Goal: Find specific page/section: Find specific page/section

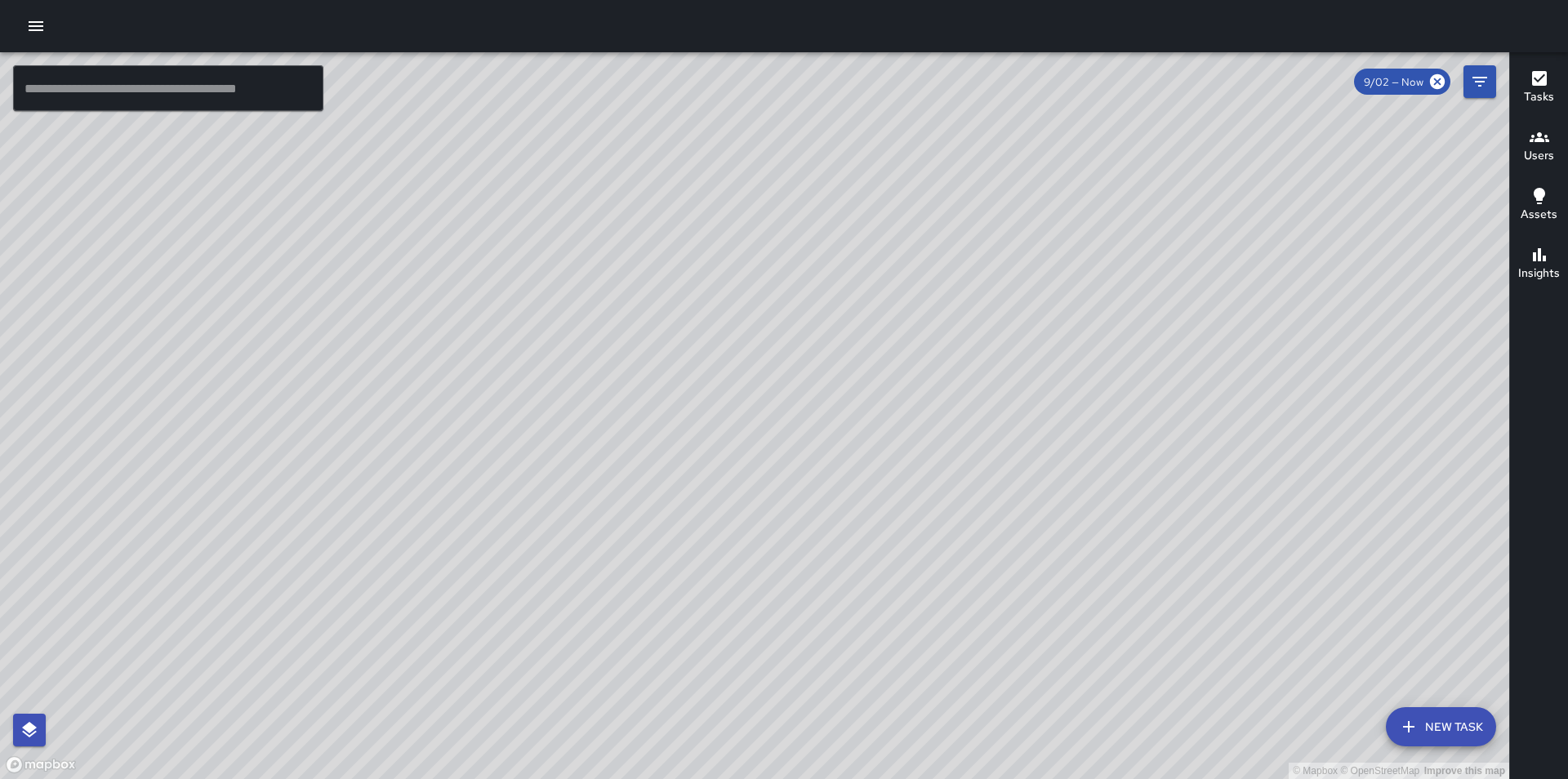
drag, startPoint x: 584, startPoint y: 615, endPoint x: 608, endPoint y: 456, distance: 160.8
click at [604, 458] on div "© Mapbox © OpenStreetMap Improve this map" at bounding box center [755, 415] width 1509 height 727
drag, startPoint x: 660, startPoint y: 374, endPoint x: 654, endPoint y: 503, distance: 129.1
click at [659, 510] on div "© Mapbox © OpenStreetMap Improve this map" at bounding box center [755, 415] width 1509 height 727
click at [630, 466] on div "© Mapbox © OpenStreetMap Improve this map" at bounding box center [755, 415] width 1509 height 727
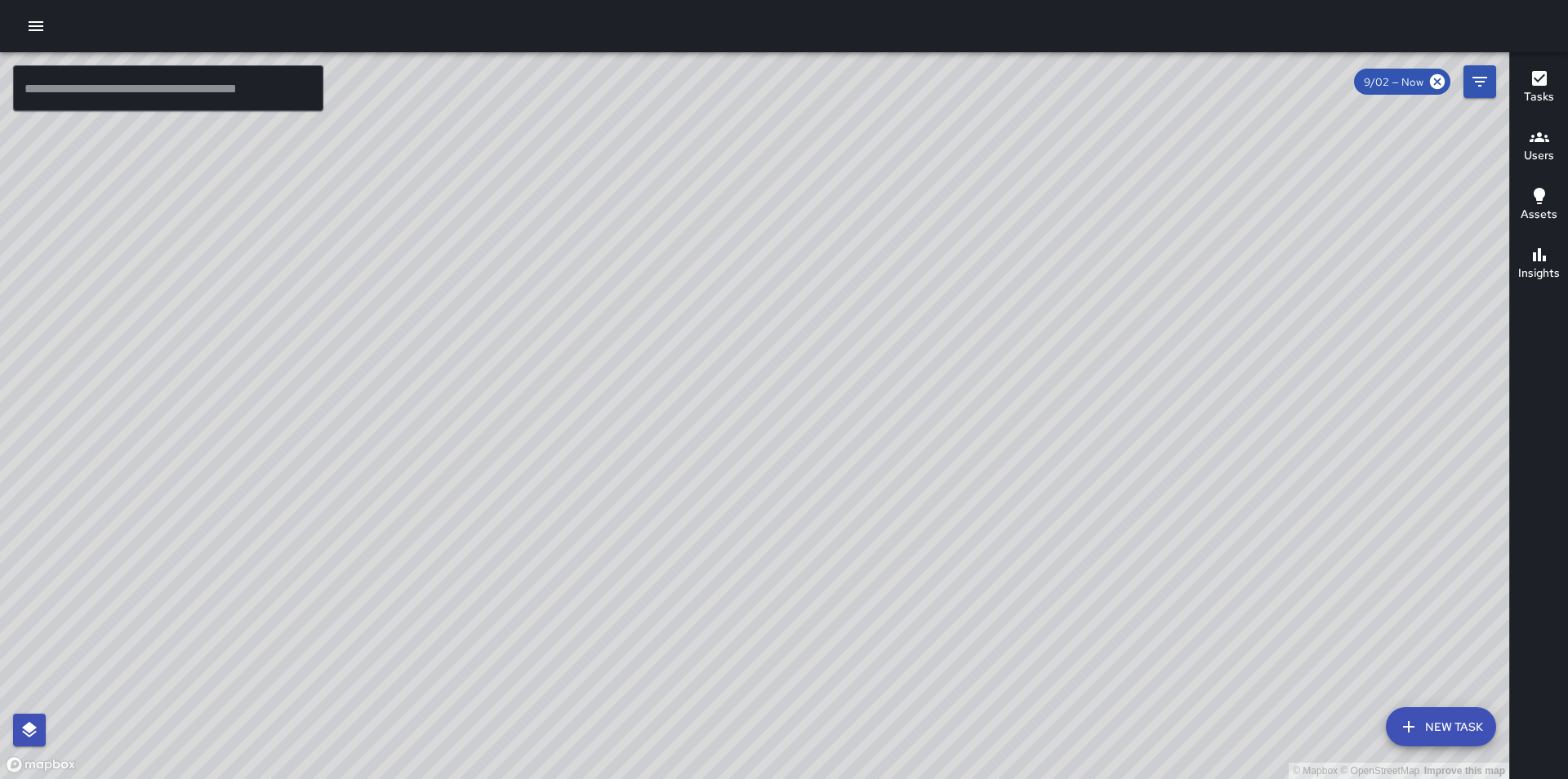
drag, startPoint x: 958, startPoint y: 370, endPoint x: 931, endPoint y: 445, distance: 79.7
click at [931, 445] on div "© Mapbox © OpenStreetMap Improve this map" at bounding box center [755, 415] width 1509 height 727
drag, startPoint x: 945, startPoint y: 478, endPoint x: 918, endPoint y: 486, distance: 28.2
click at [918, 486] on div "© Mapbox © OpenStreetMap Improve this map" at bounding box center [755, 415] width 1509 height 727
drag, startPoint x: 760, startPoint y: 525, endPoint x: 557, endPoint y: 551, distance: 204.7
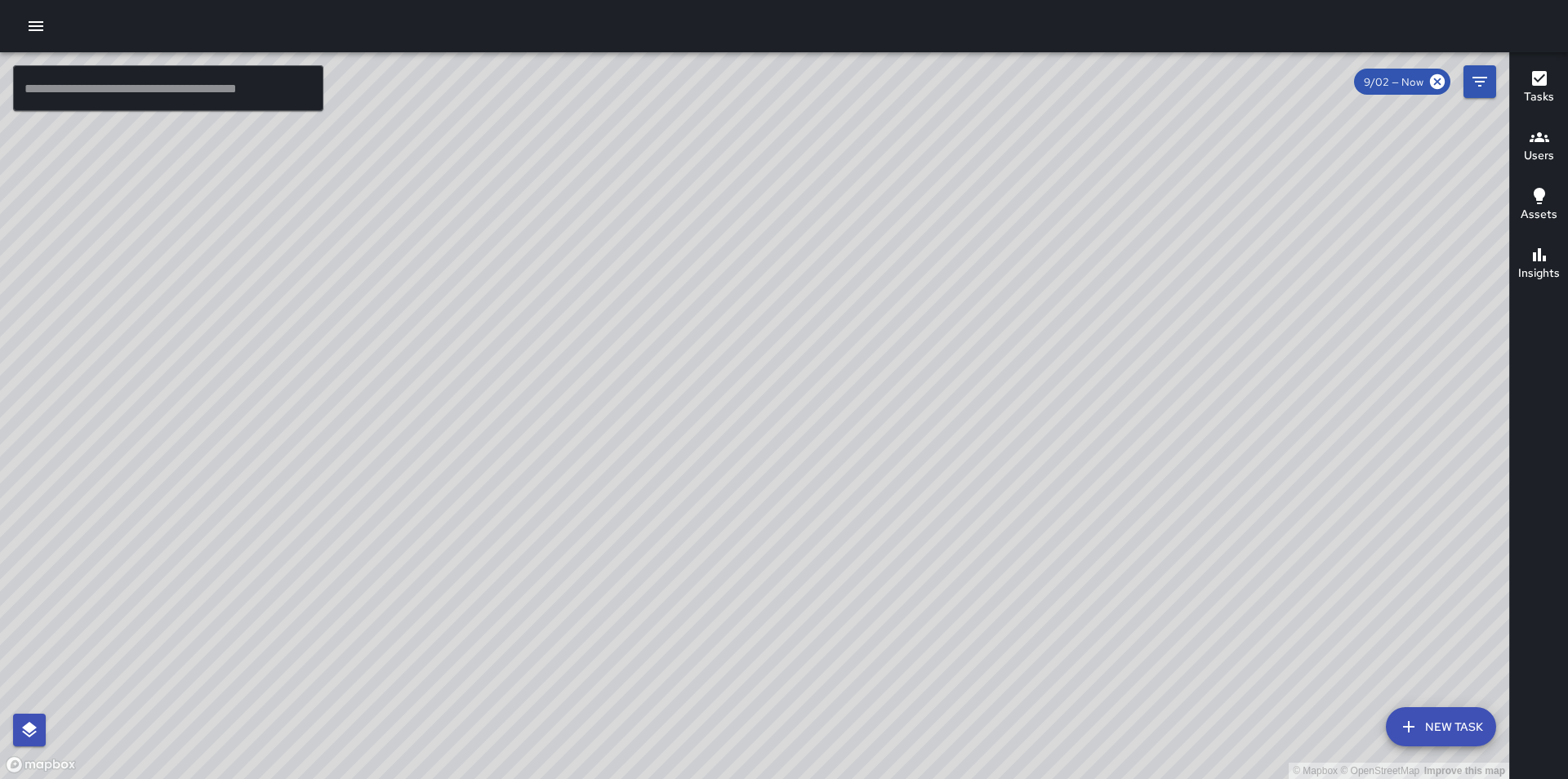
click at [557, 551] on div "© Mapbox © OpenStreetMap Improve this map" at bounding box center [755, 415] width 1509 height 727
drag, startPoint x: 543, startPoint y: 533, endPoint x: 643, endPoint y: 530, distance: 100.0
click at [643, 530] on div "© Mapbox © OpenStreetMap Improve this map" at bounding box center [755, 415] width 1509 height 727
click at [659, 534] on div "© Mapbox © OpenStreetMap Improve this map" at bounding box center [755, 415] width 1509 height 727
drag, startPoint x: 906, startPoint y: 194, endPoint x: 851, endPoint y: 307, distance: 125.7
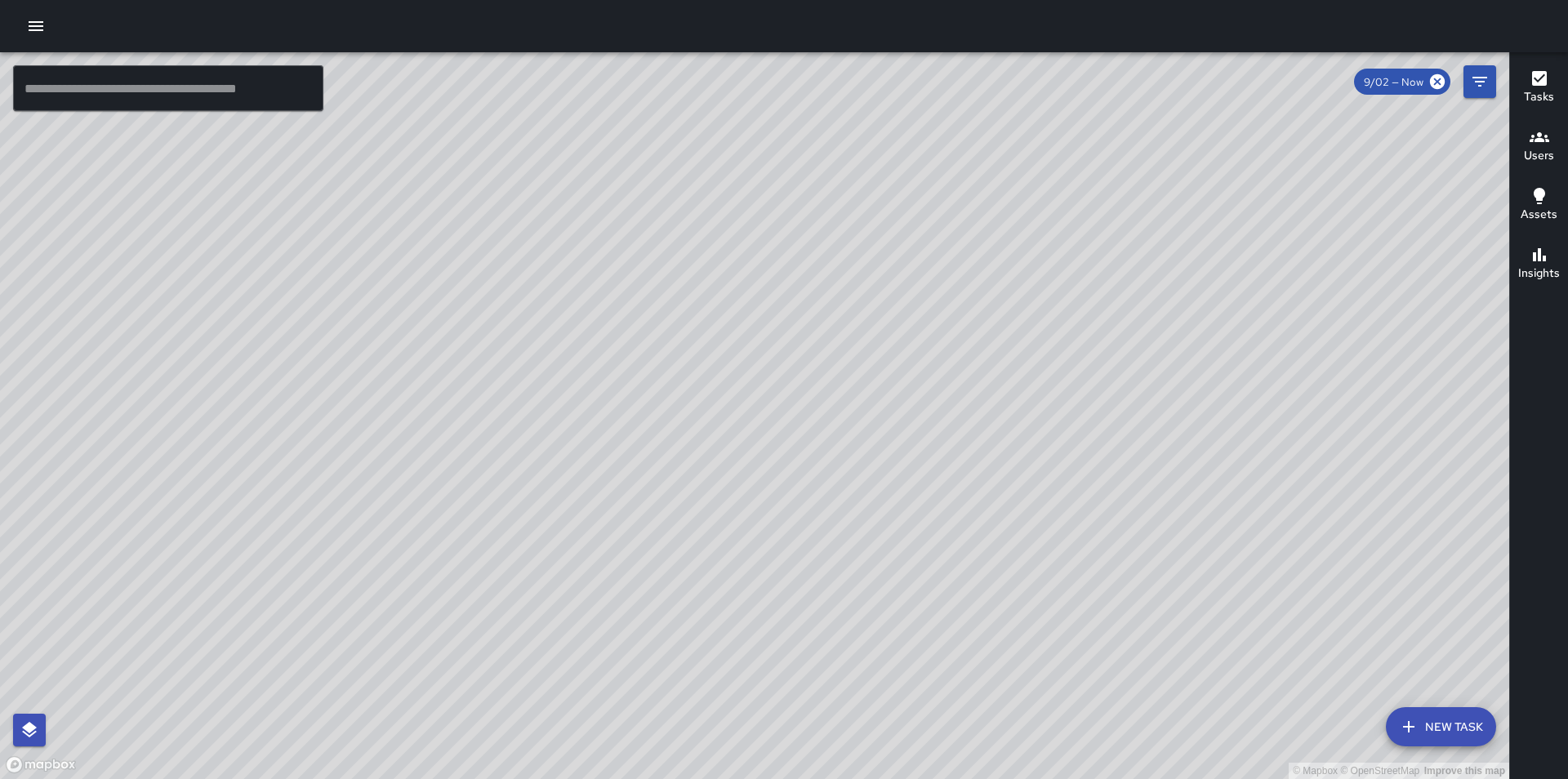
click at [848, 310] on div "© Mapbox © OpenStreetMap Improve this map" at bounding box center [755, 415] width 1509 height 727
drag, startPoint x: 1054, startPoint y: 404, endPoint x: 845, endPoint y: 216, distance: 281.1
click at [668, 148] on div "© Mapbox © OpenStreetMap Improve this map" at bounding box center [755, 415] width 1509 height 727
drag, startPoint x: 1214, startPoint y: 249, endPoint x: 470, endPoint y: 402, distance: 759.6
click at [471, 402] on div "© Mapbox © OpenStreetMap Improve this map" at bounding box center [755, 415] width 1509 height 727
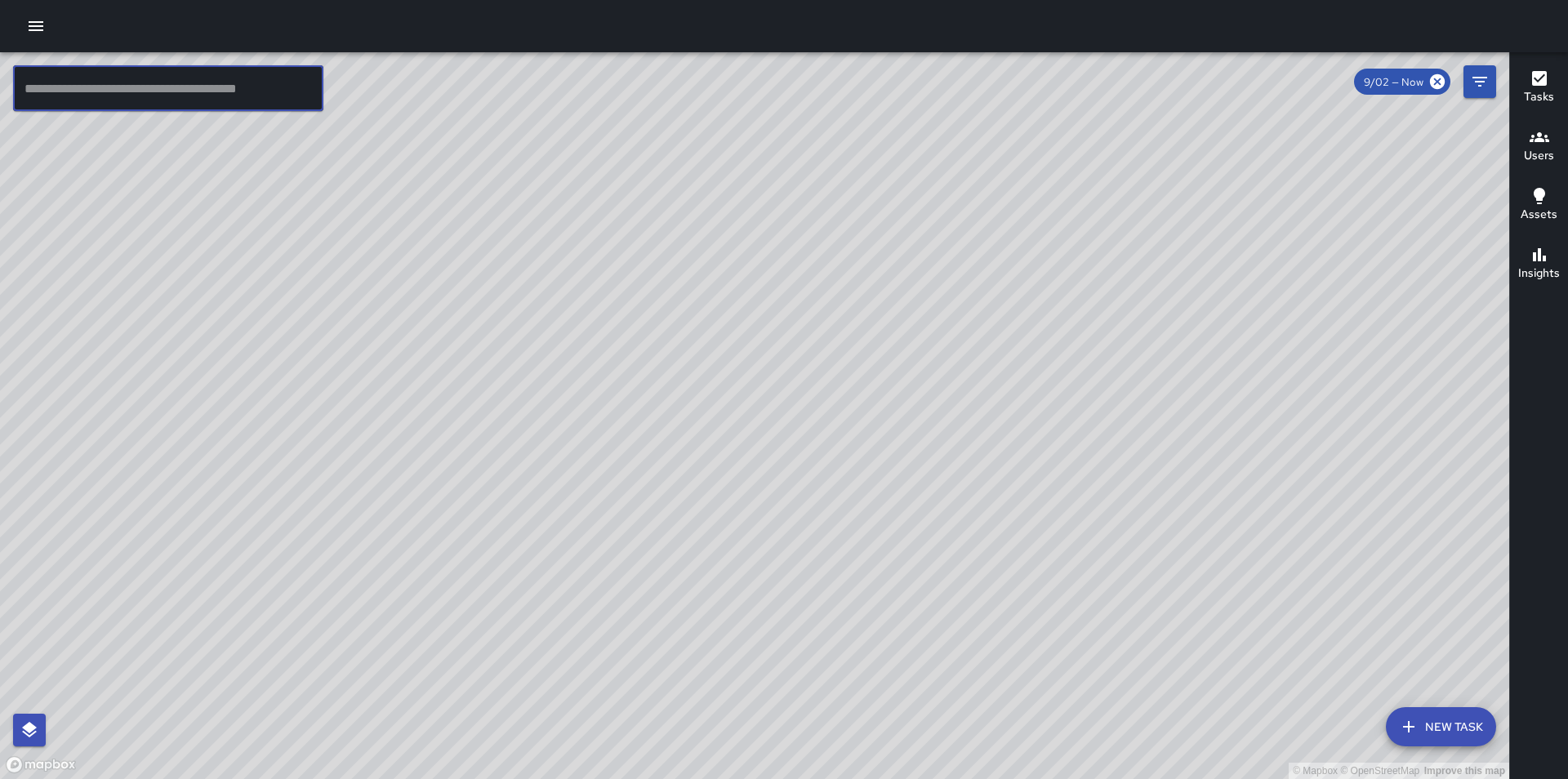
click at [74, 75] on input "text" at bounding box center [168, 87] width 311 height 46
click at [83, 98] on input "text" at bounding box center [168, 87] width 311 height 46
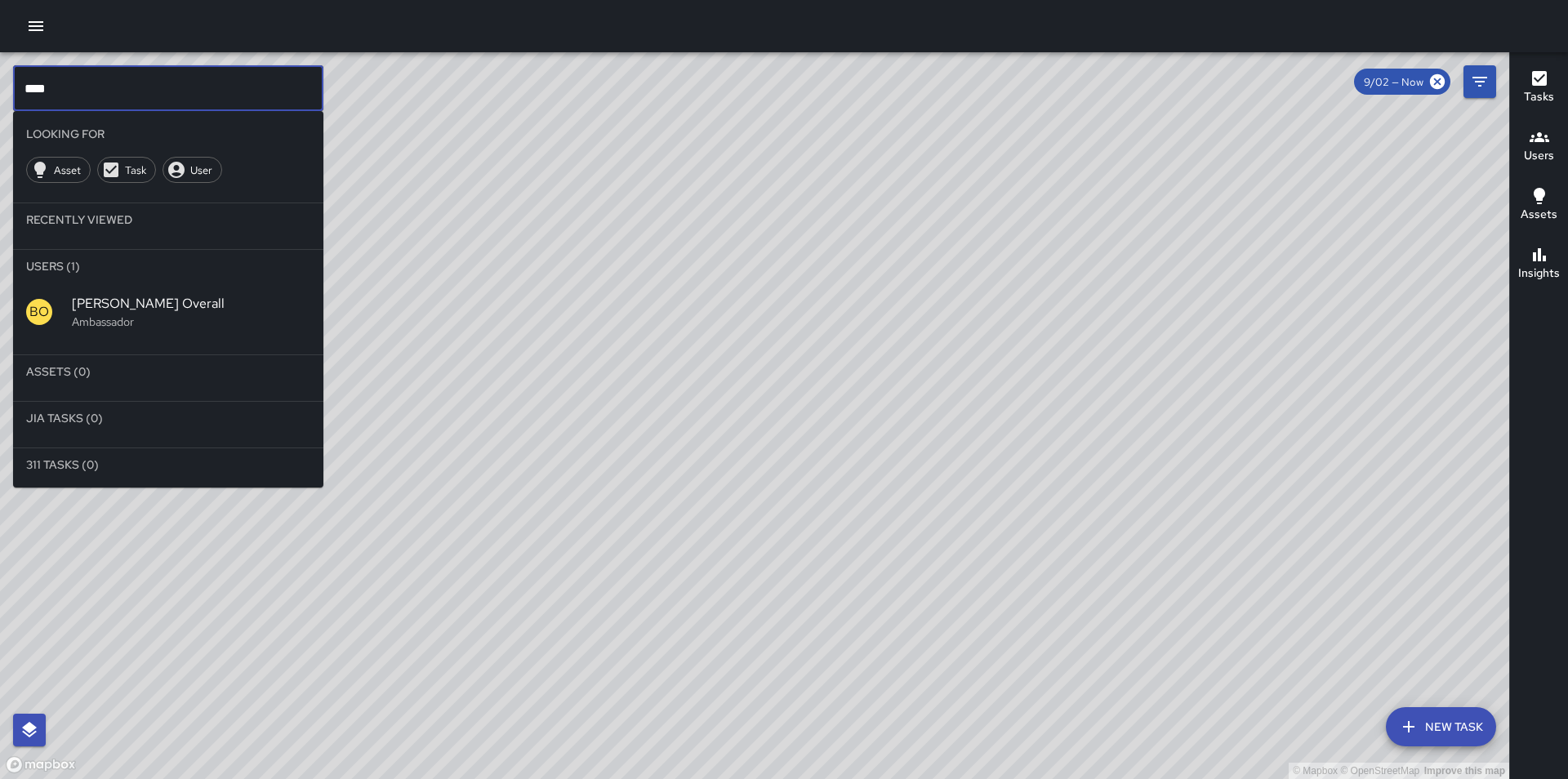
type input "****"
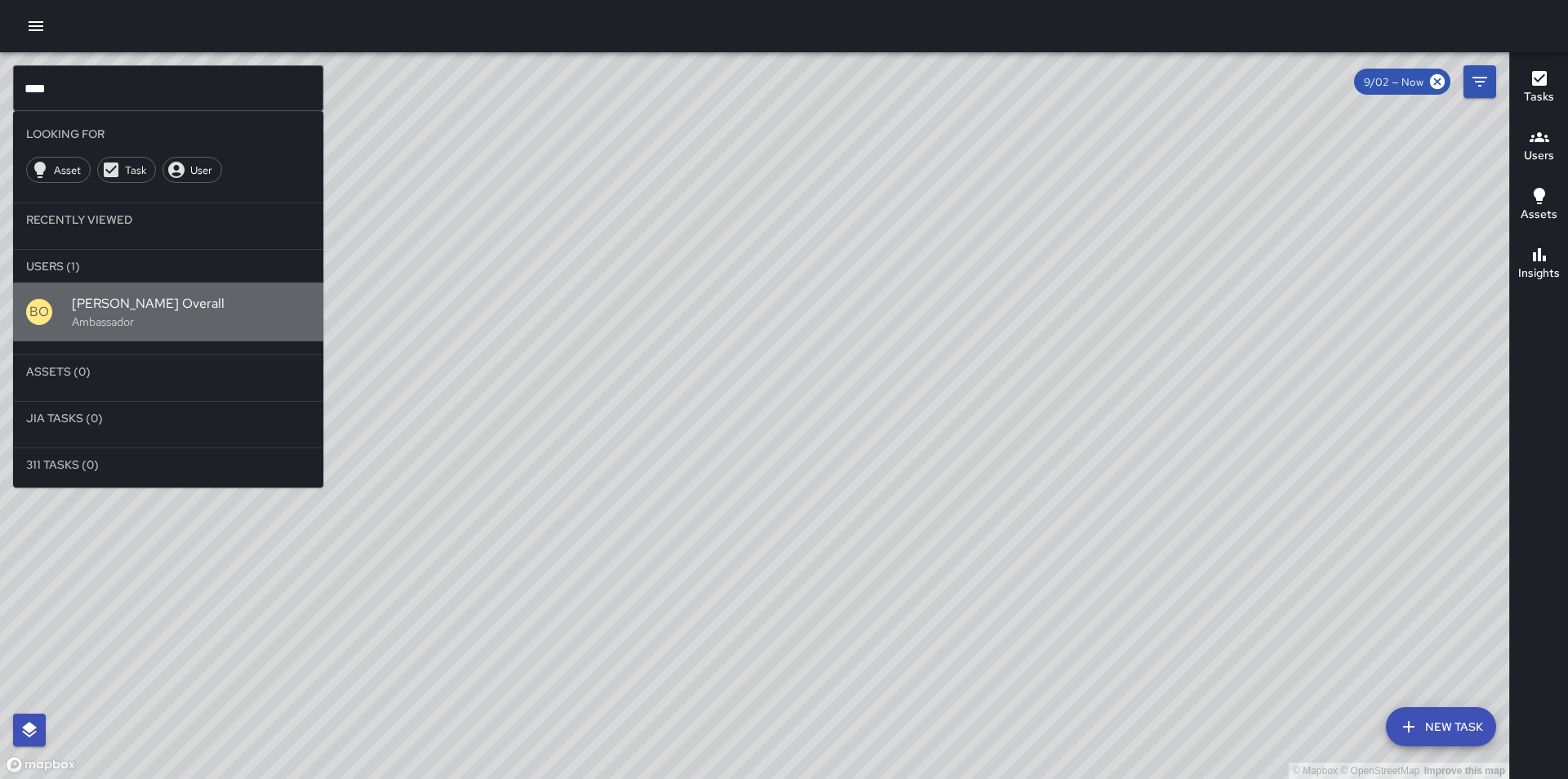
click at [125, 323] on p "Ambassador" at bounding box center [191, 321] width 239 height 16
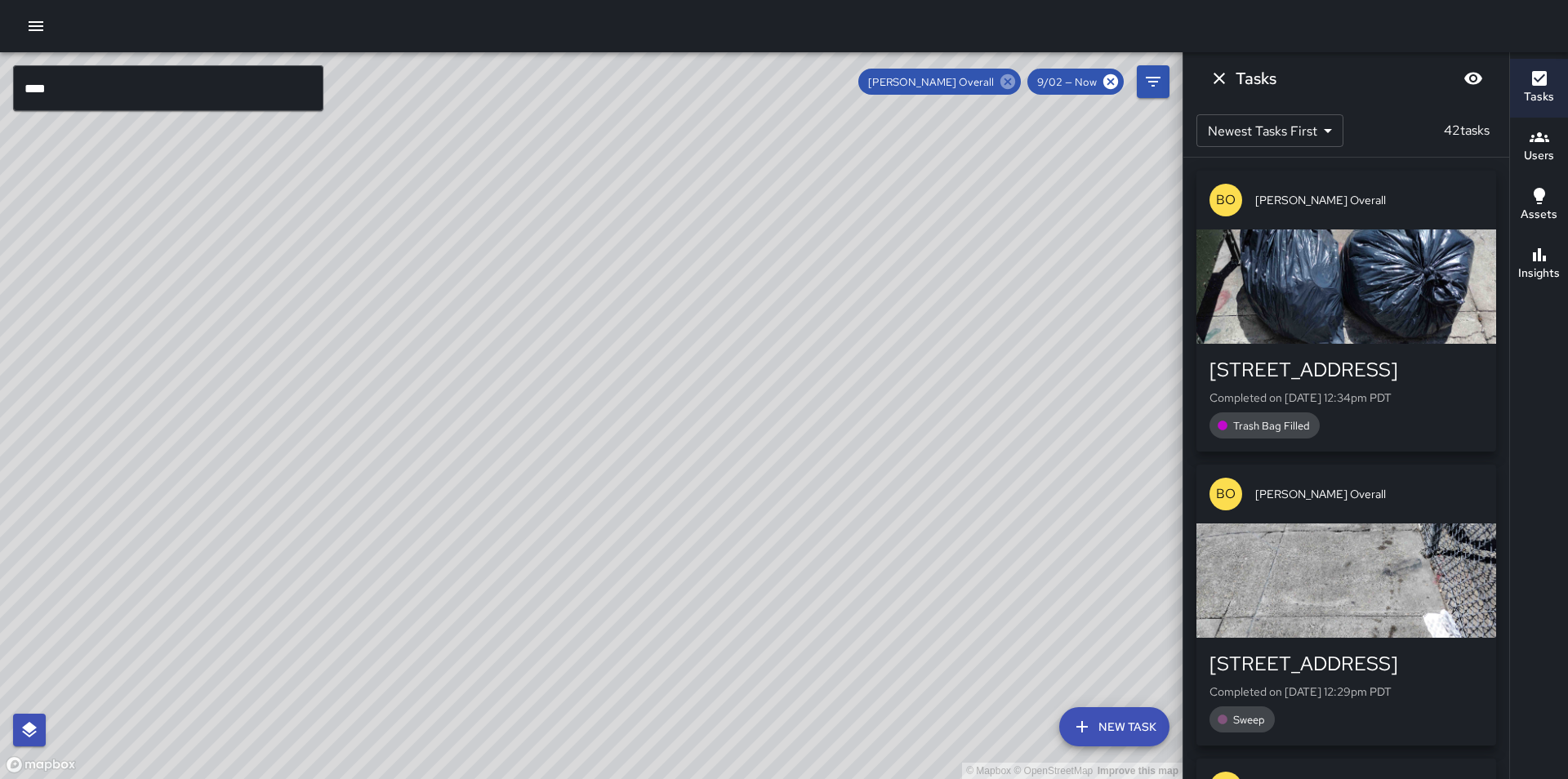
click at [1007, 86] on icon at bounding box center [1007, 81] width 15 height 15
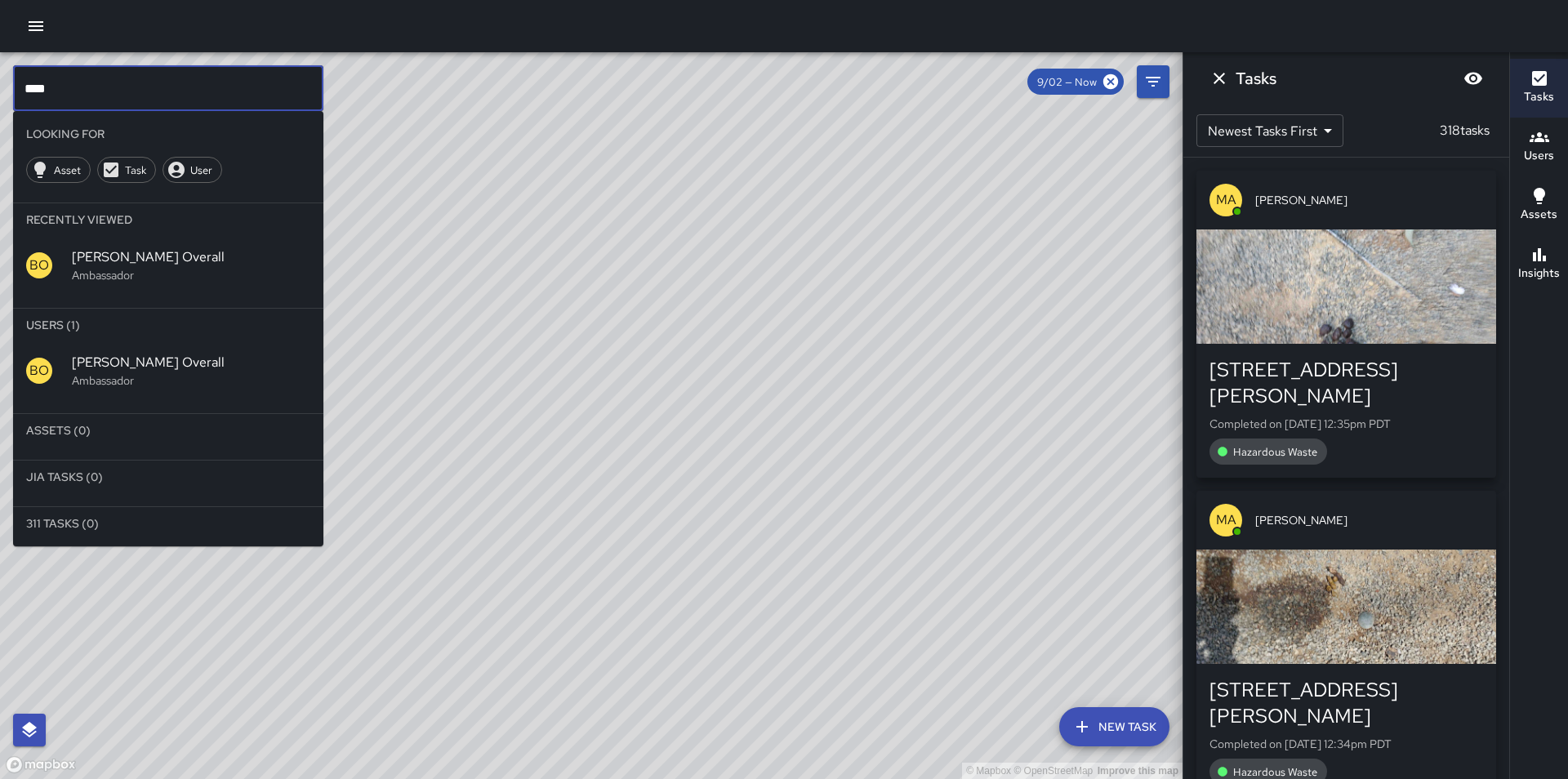
click at [7, 91] on div "© Mapbox © OpenStreetMap Improve this map **** ​ Looking For Asset Task User Re…" at bounding box center [591, 415] width 1182 height 727
